Goal: Task Accomplishment & Management: Complete application form

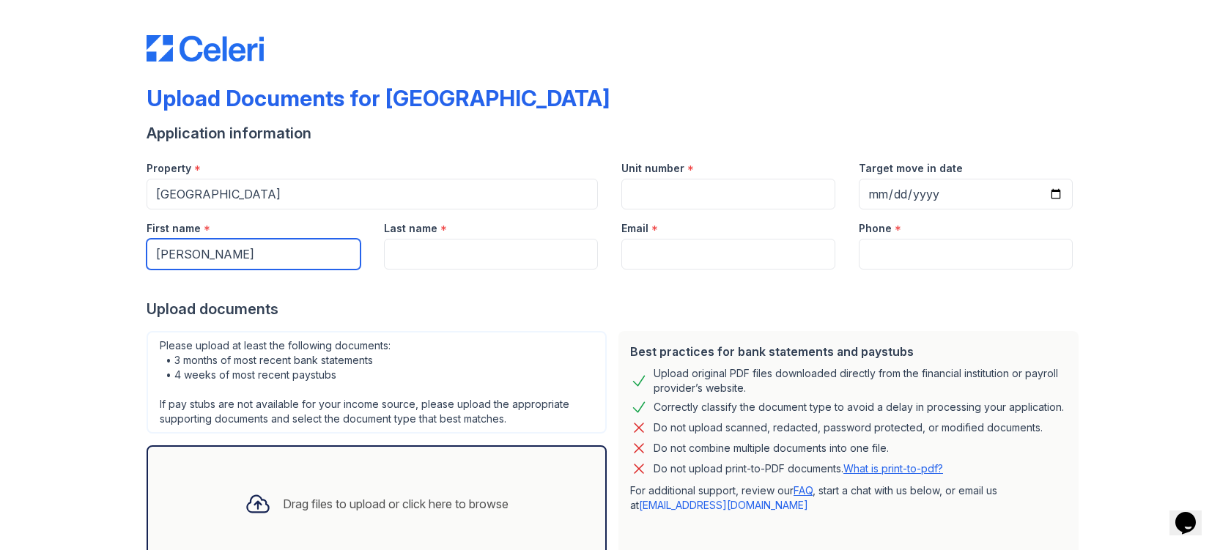
type input "[PERSON_NAME]"
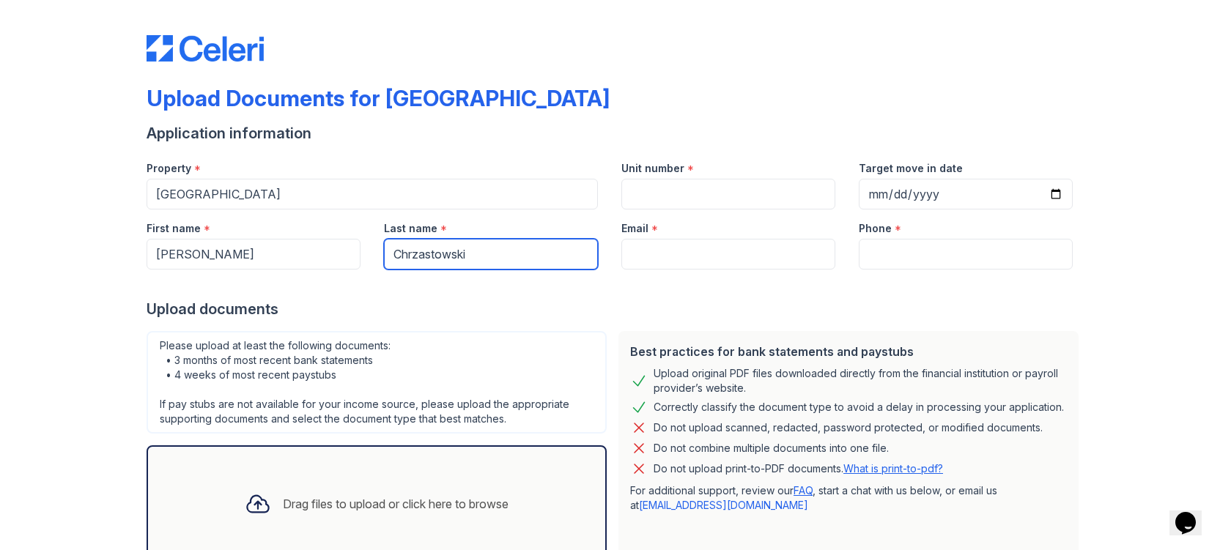
type input "Chrzastowski"
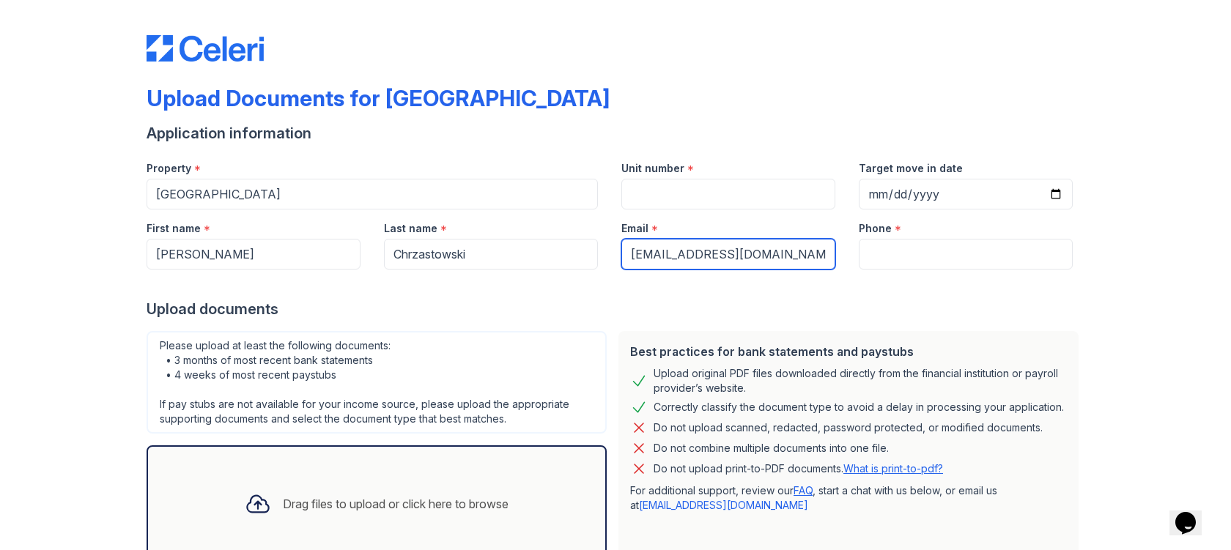
type input "[EMAIL_ADDRESS][DOMAIN_NAME]"
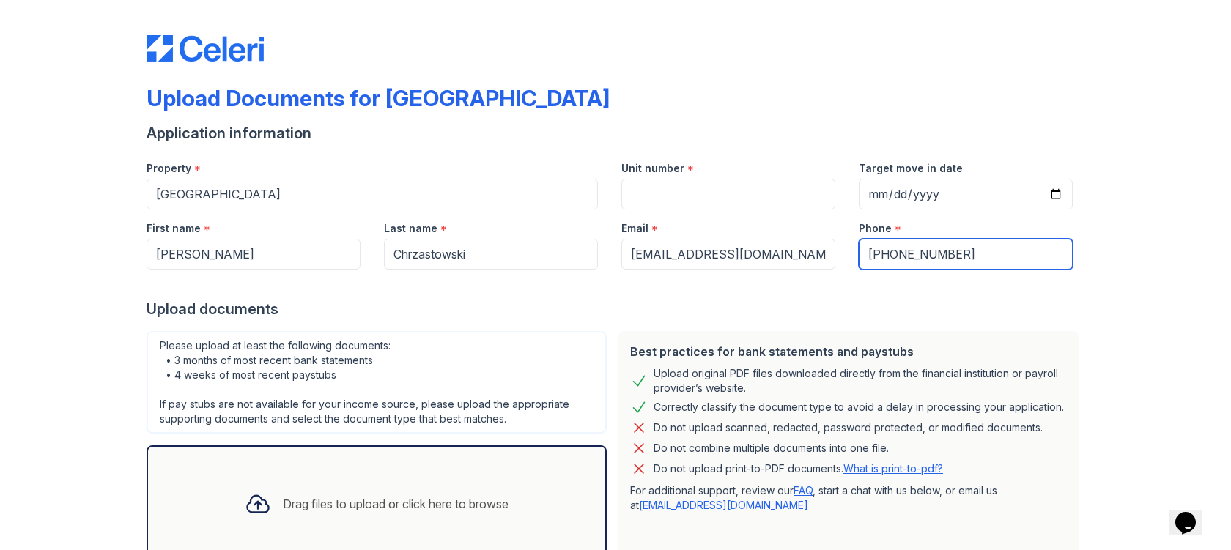
type input "[PHONE_NUMBER]"
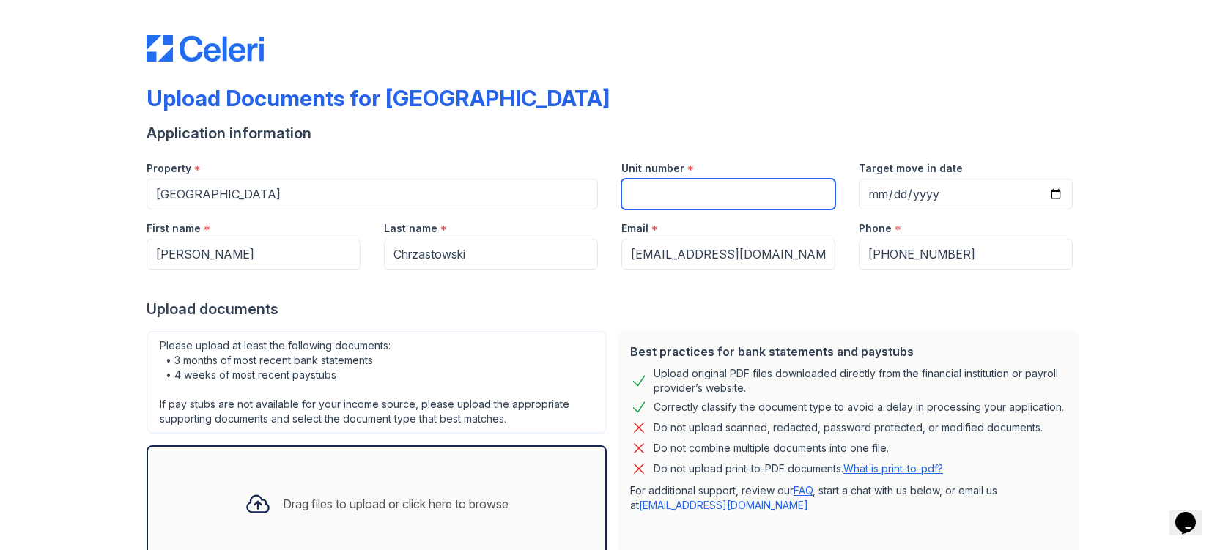
click at [701, 199] on input "Unit number" at bounding box center [728, 194] width 214 height 31
type input "2009b"
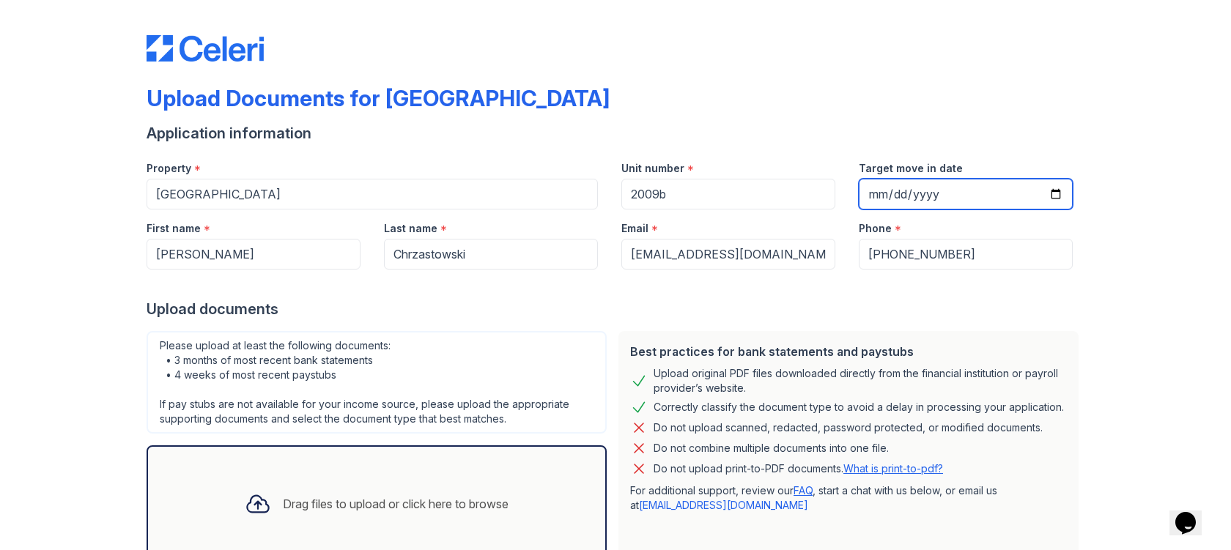
click at [866, 199] on input "Target move in date" at bounding box center [966, 194] width 214 height 31
type input "[DATE]"
click at [1123, 279] on div "Upload Documents for [GEOGRAPHIC_DATA] Application information Property * [GEOG…" at bounding box center [615, 327] width 1184 height 654
drag, startPoint x: 2, startPoint y: 180, endPoint x: 67, endPoint y: 181, distance: 65.2
click at [78, 180] on div "Upload Documents for [GEOGRAPHIC_DATA] Application information Property * [GEOG…" at bounding box center [615, 275] width 1231 height 550
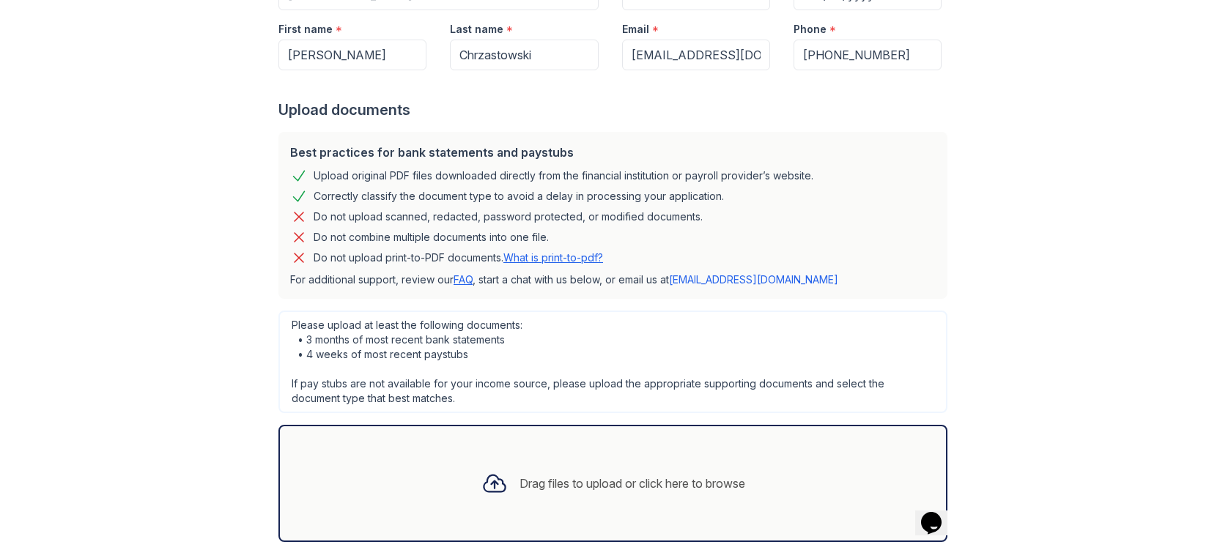
scroll to position [282, 0]
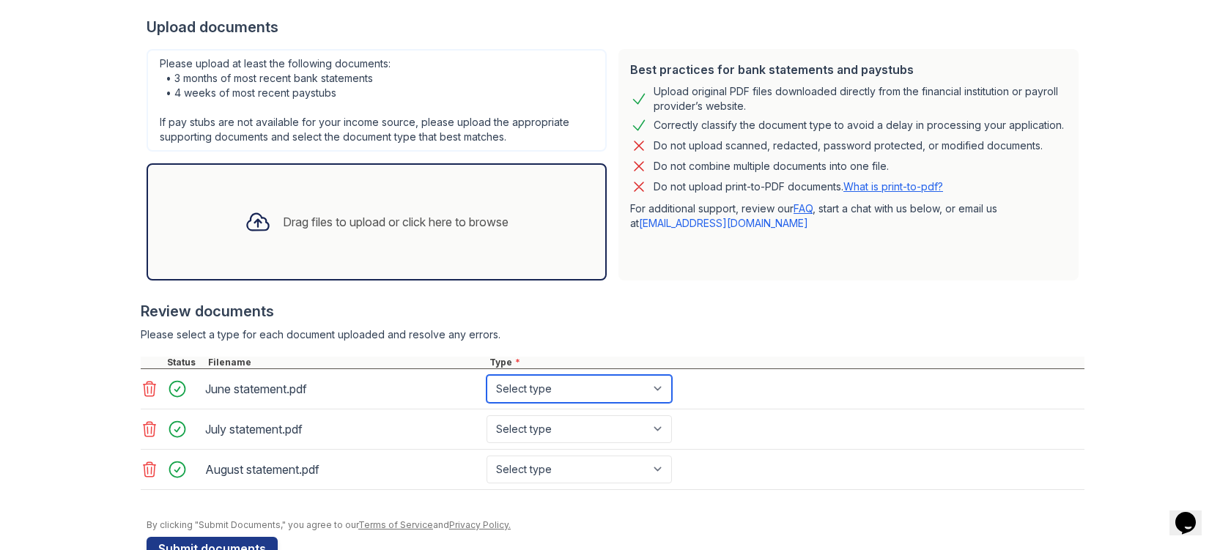
select select "bank_statement"
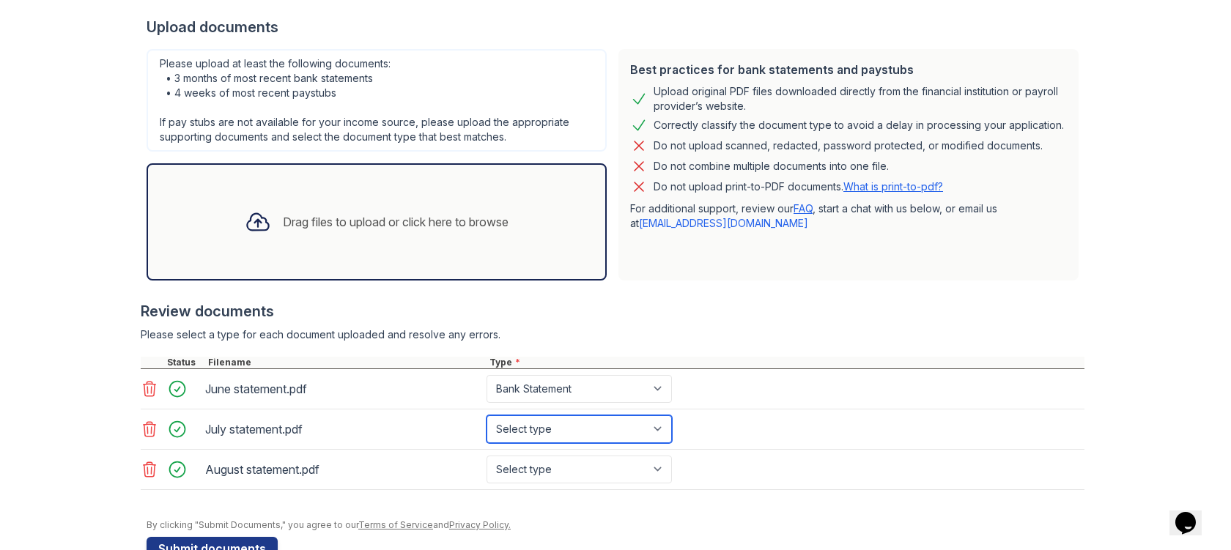
select select "bank_statement"
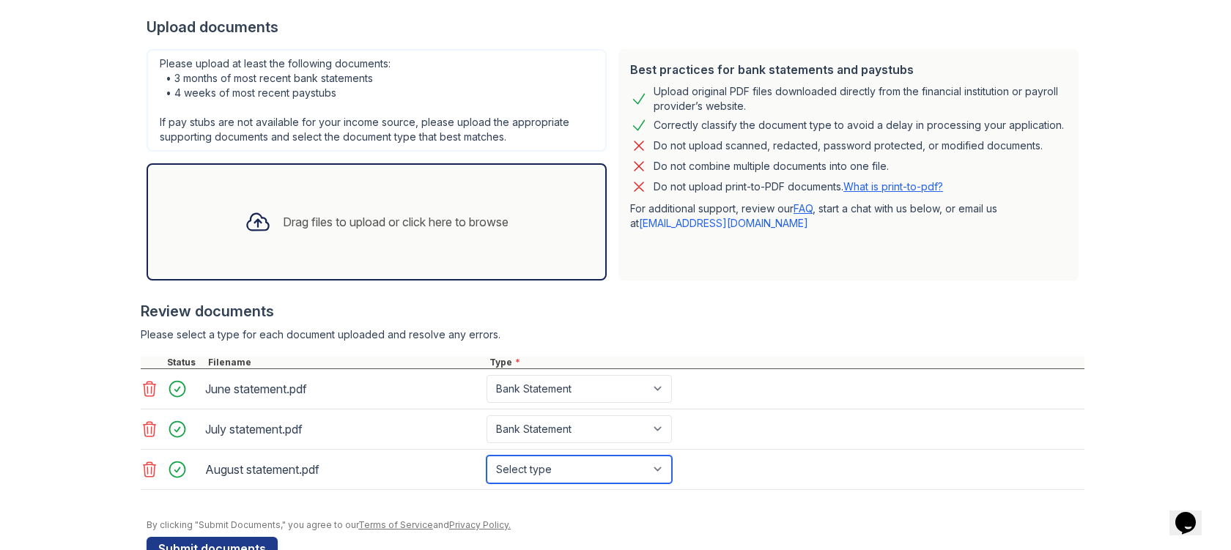
select select "bank_statement"
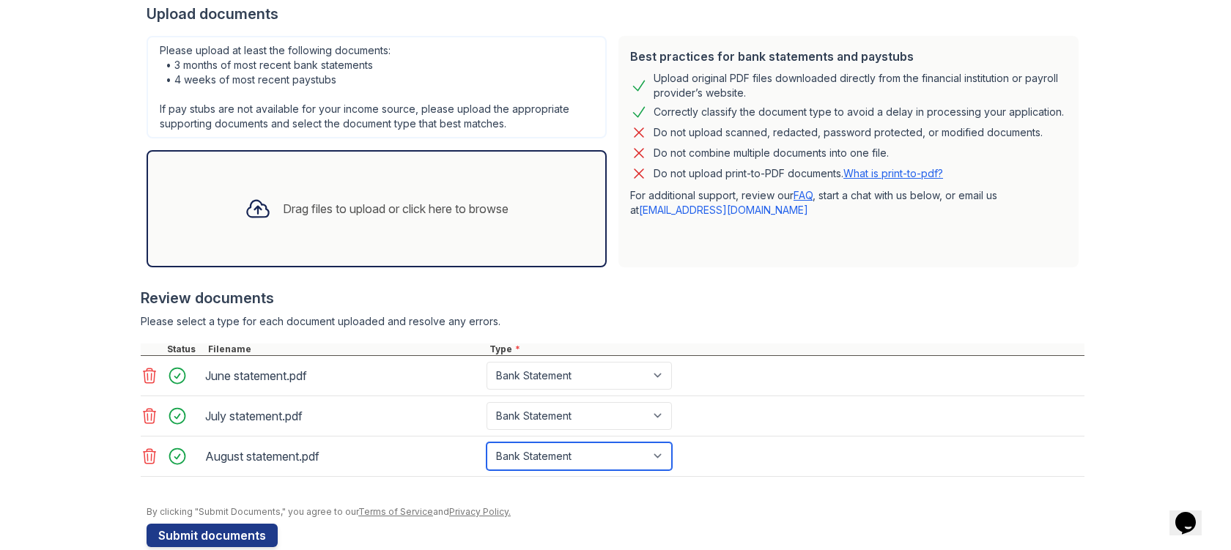
scroll to position [322, 0]
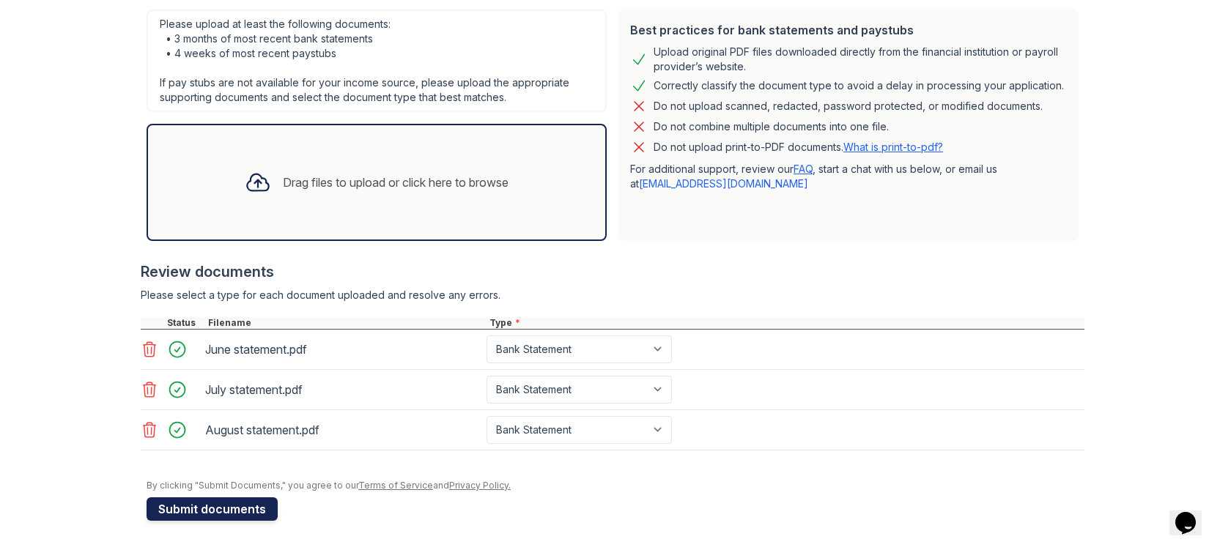
click at [207, 506] on button "Submit documents" at bounding box center [212, 509] width 131 height 23
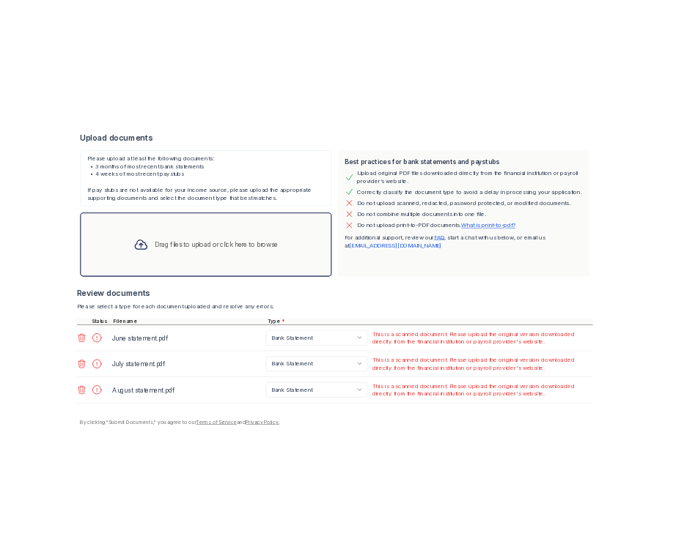
scroll to position [328, 0]
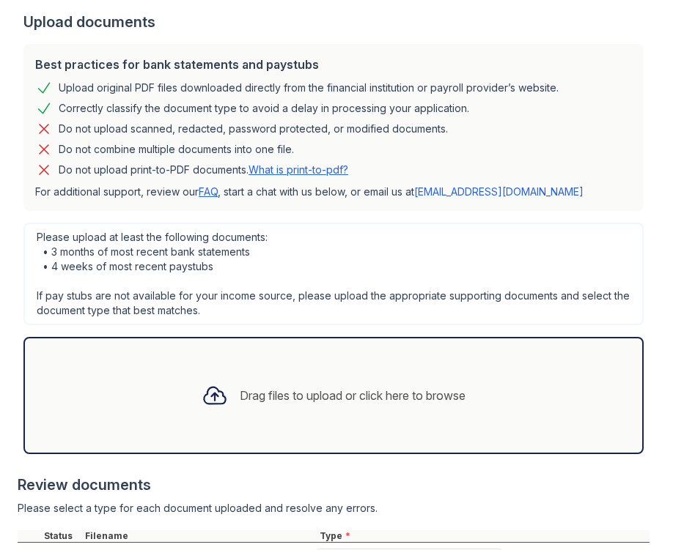
click at [301, 171] on link "What is print-to-pdf?" at bounding box center [298, 169] width 100 height 12
